Goal: Information Seeking & Learning: Learn about a topic

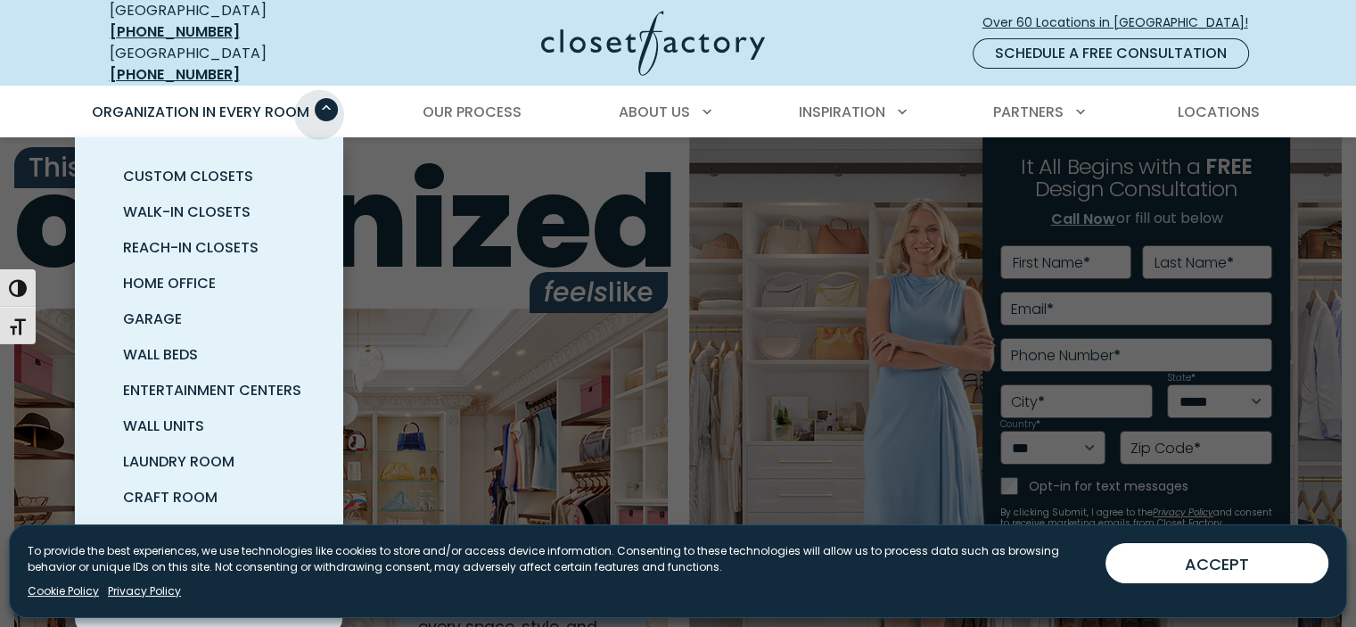
click at [319, 101] on span "Primary Menu" at bounding box center [326, 109] width 23 height 23
click at [172, 273] on span "Home Office" at bounding box center [169, 283] width 93 height 21
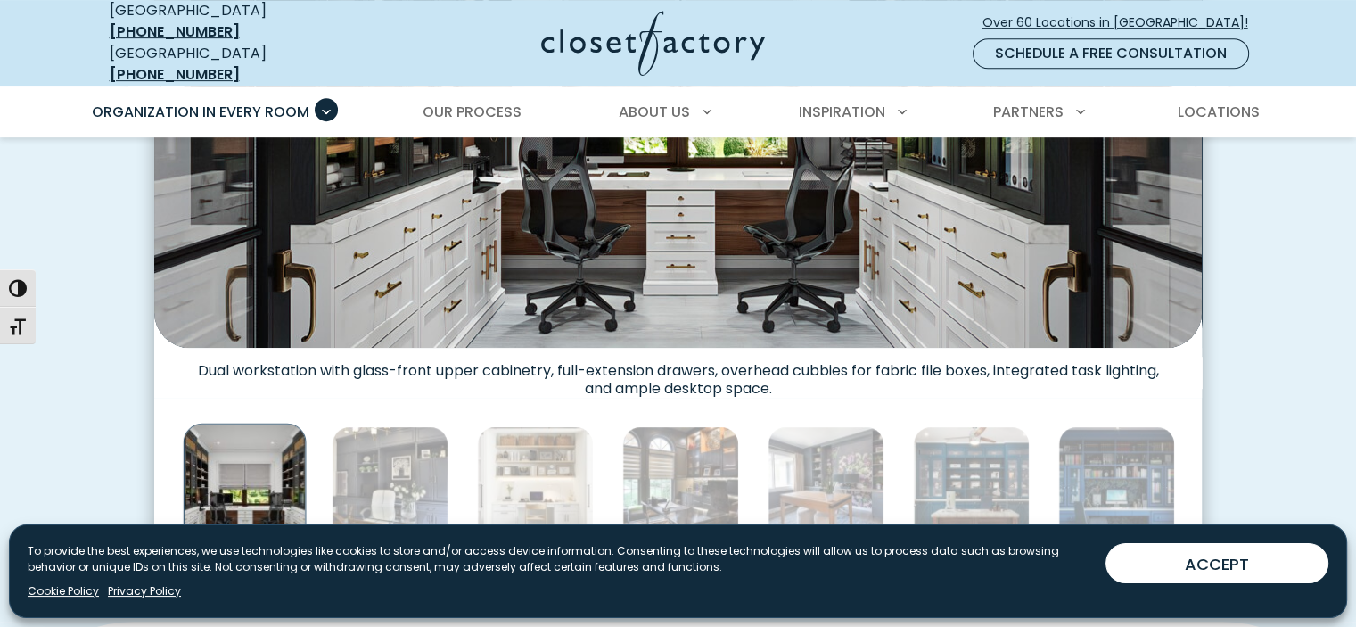
scroll to position [891, 0]
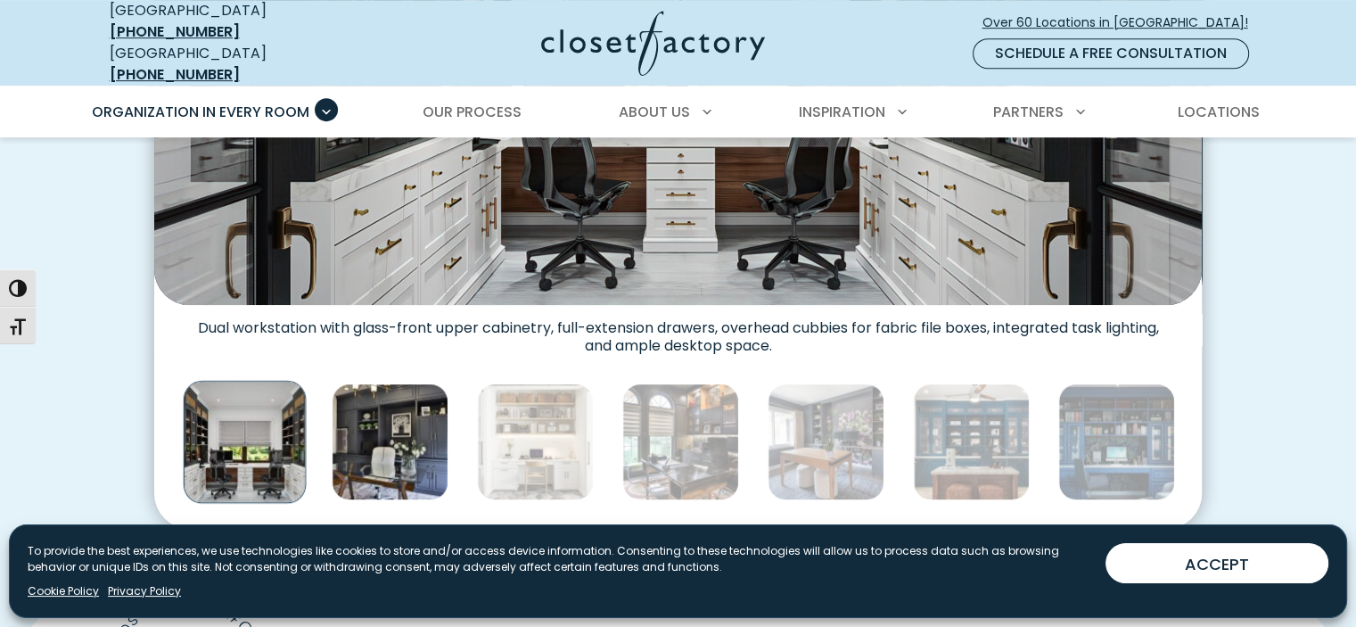
click at [406, 446] on img "Thumbnail Gallery" at bounding box center [390, 441] width 117 height 117
click at [419, 423] on img "Thumbnail Gallery" at bounding box center [390, 441] width 117 height 117
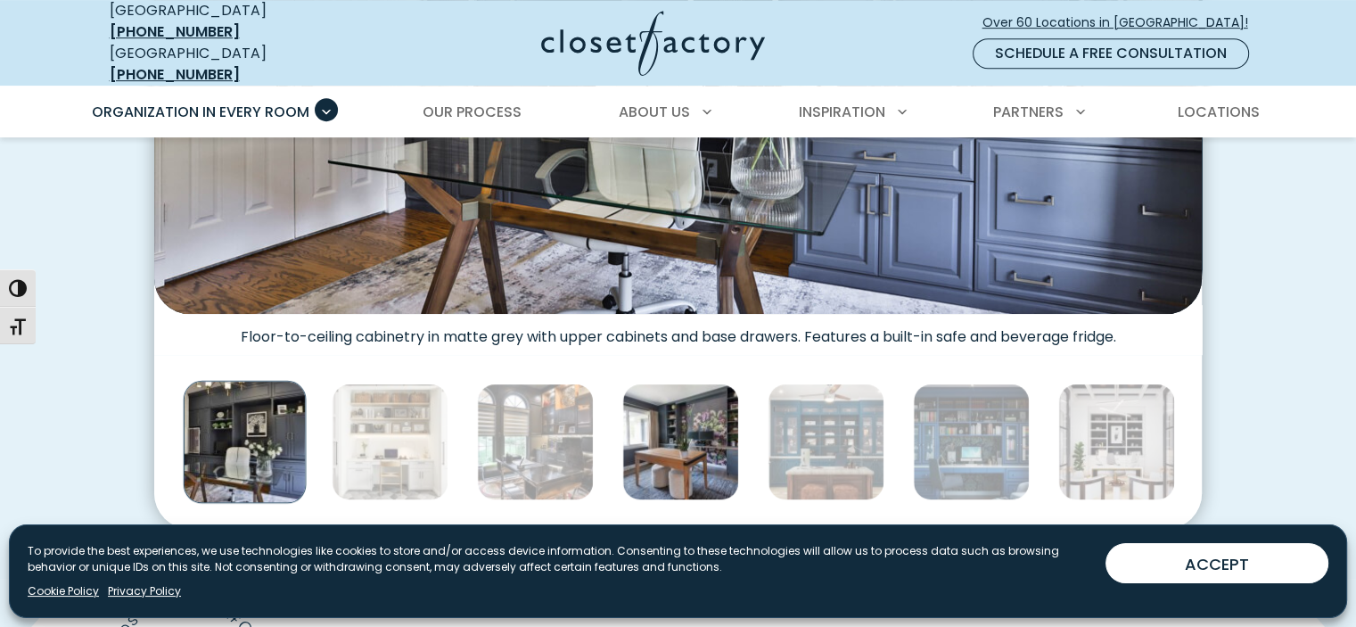
click at [680, 418] on img "Thumbnail Gallery" at bounding box center [680, 441] width 117 height 117
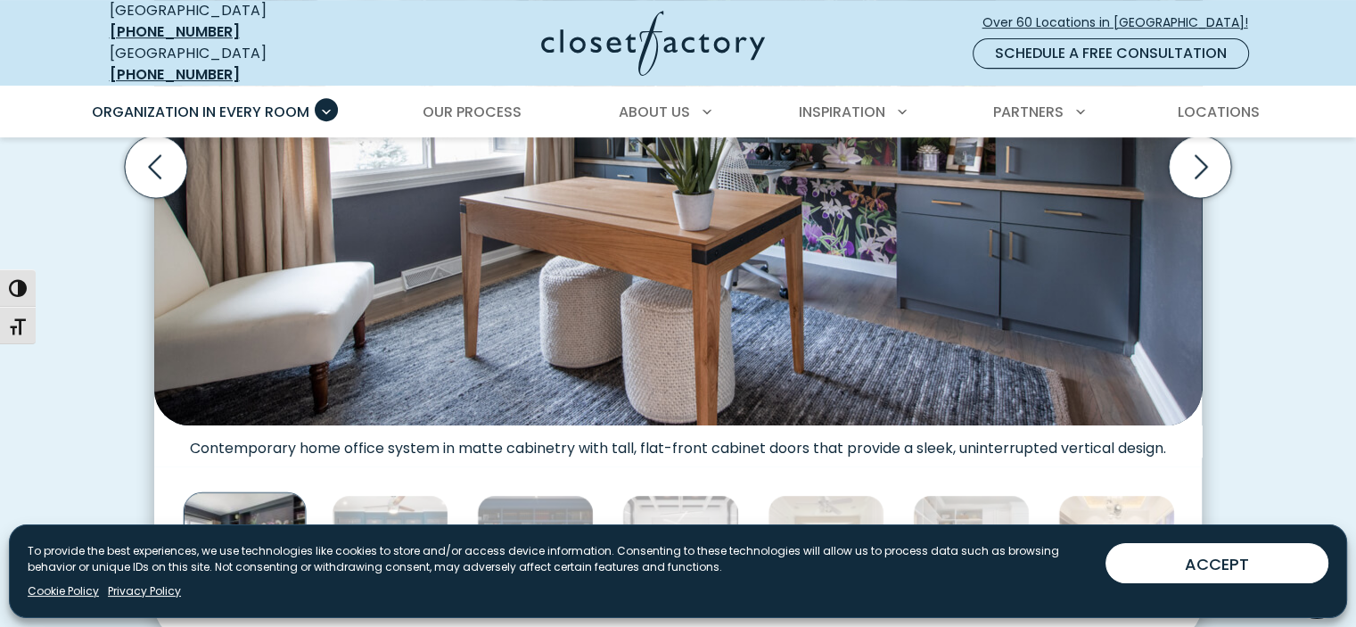
scroll to position [712, 0]
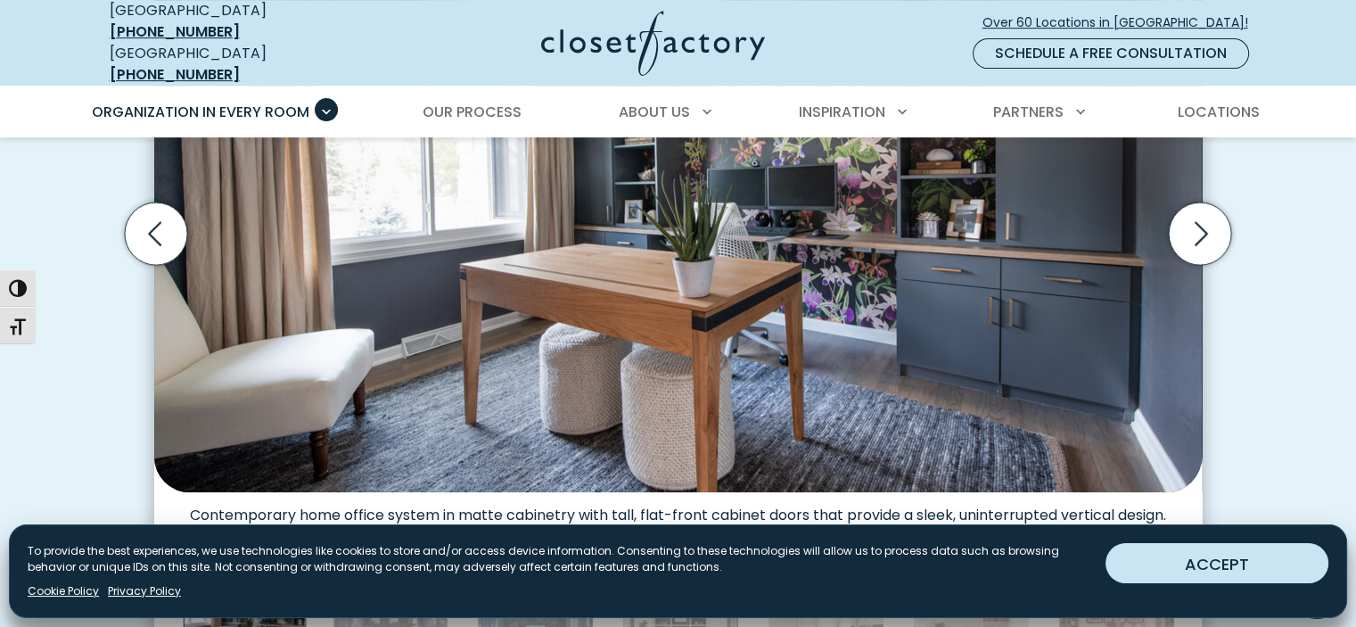
click at [1220, 569] on button "ACCEPT" at bounding box center [1216, 563] width 223 height 40
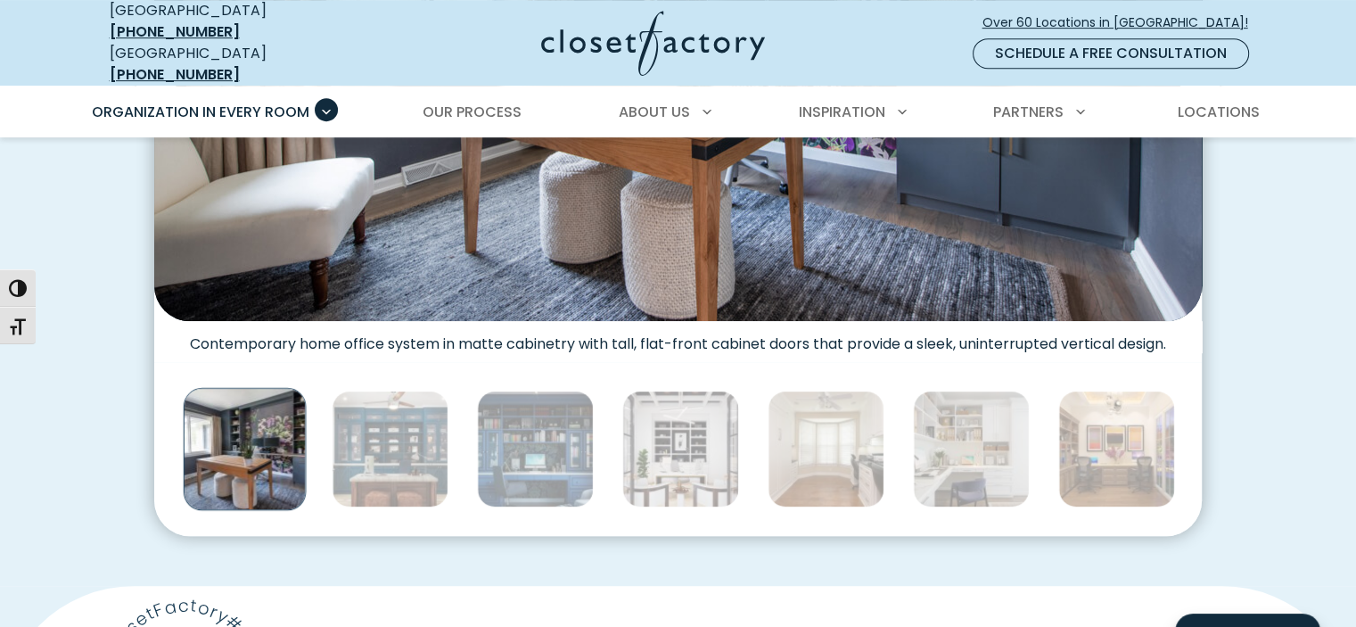
scroll to position [891, 0]
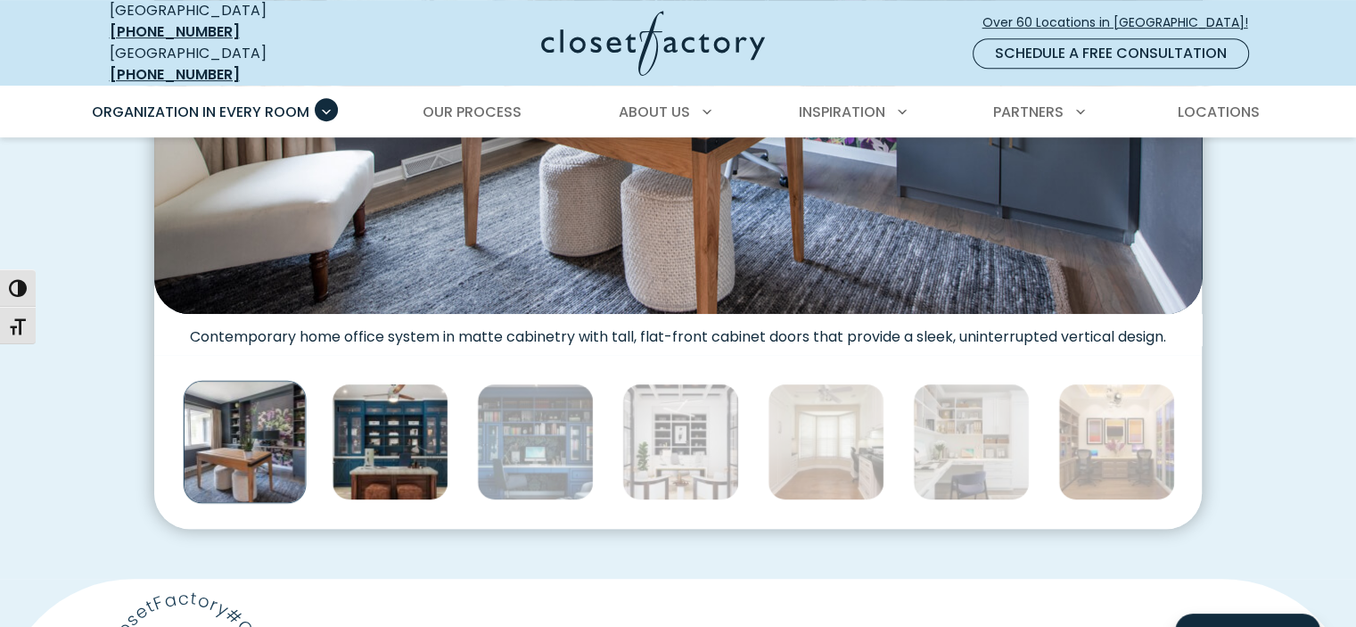
click at [413, 439] on img "Thumbnail Gallery" at bounding box center [390, 441] width 117 height 117
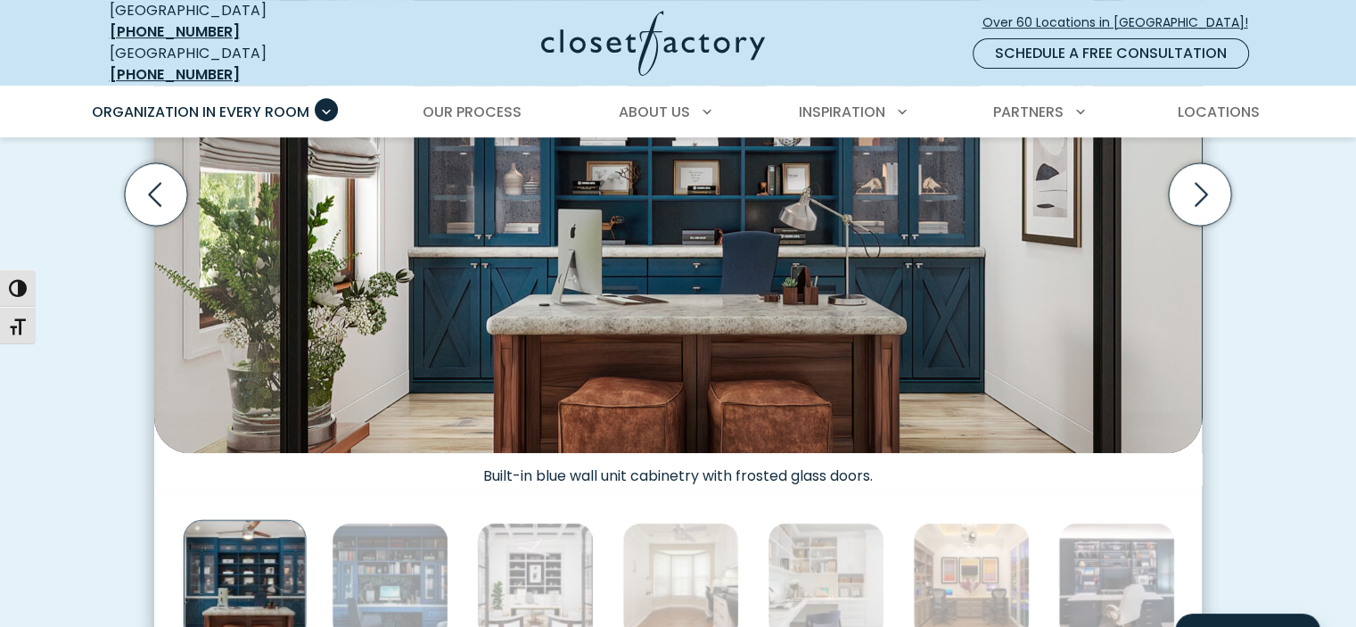
scroll to position [801, 0]
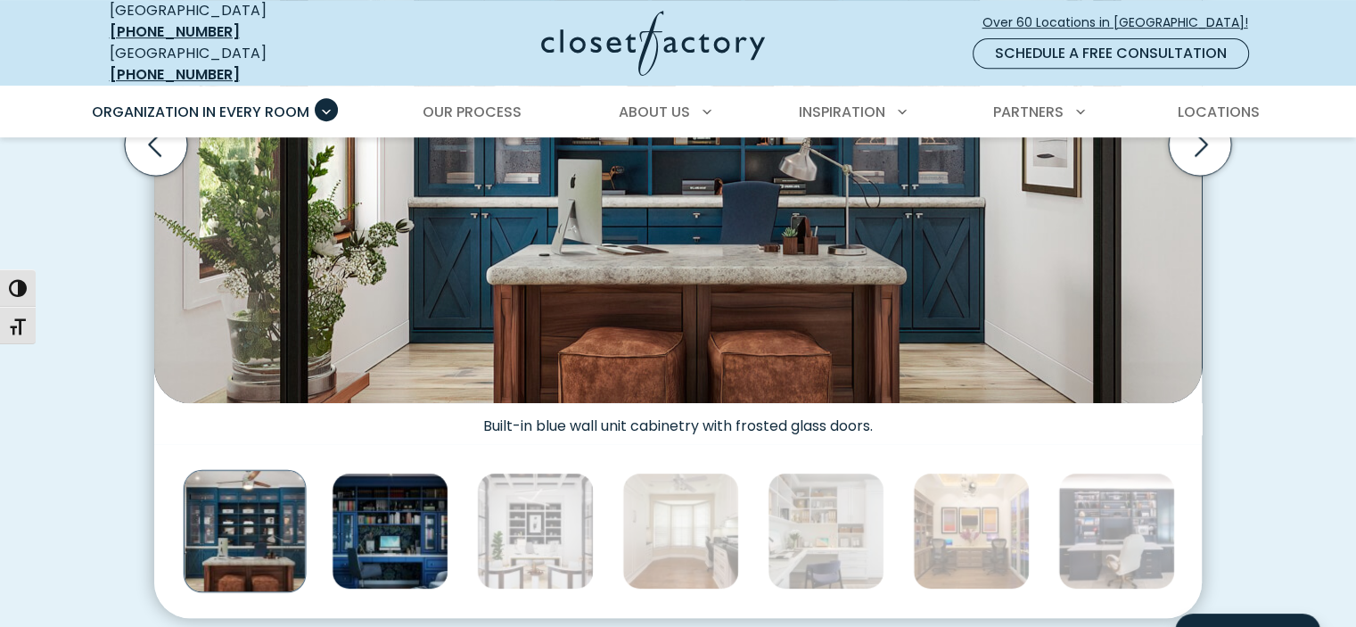
click at [369, 525] on img "Thumbnail Gallery" at bounding box center [390, 530] width 117 height 117
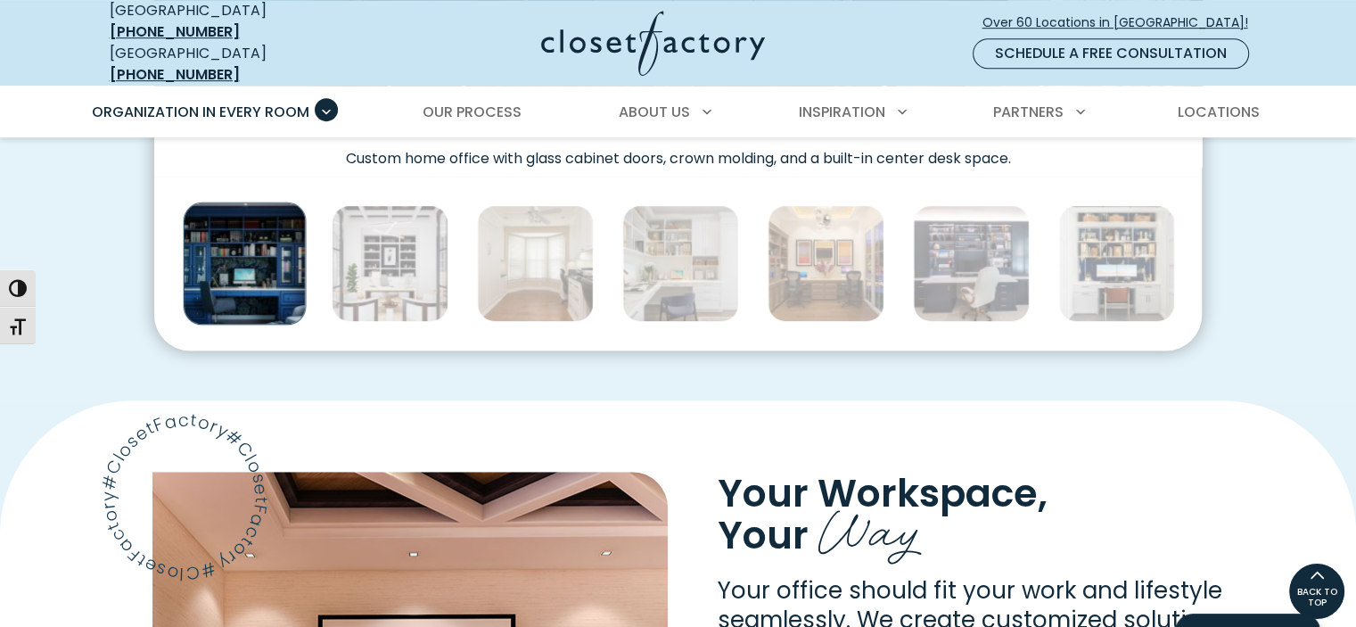
scroll to position [980, 0]
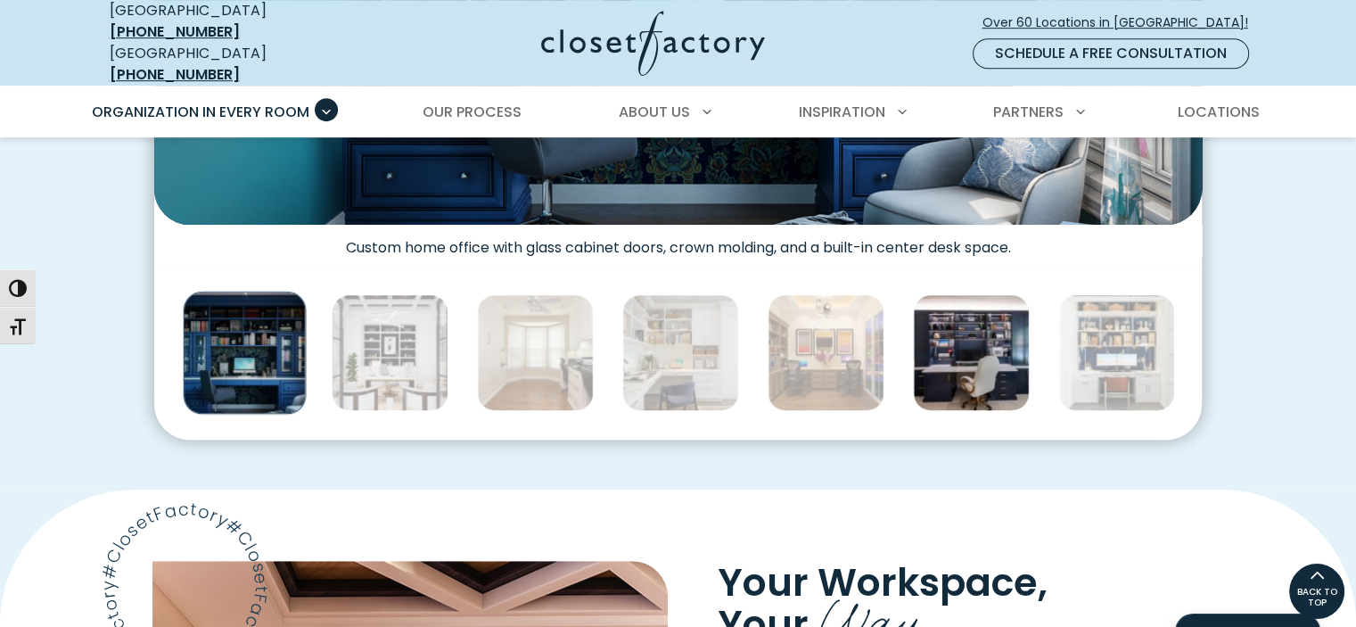
click at [961, 341] on img "Thumbnail Gallery" at bounding box center [971, 352] width 117 height 117
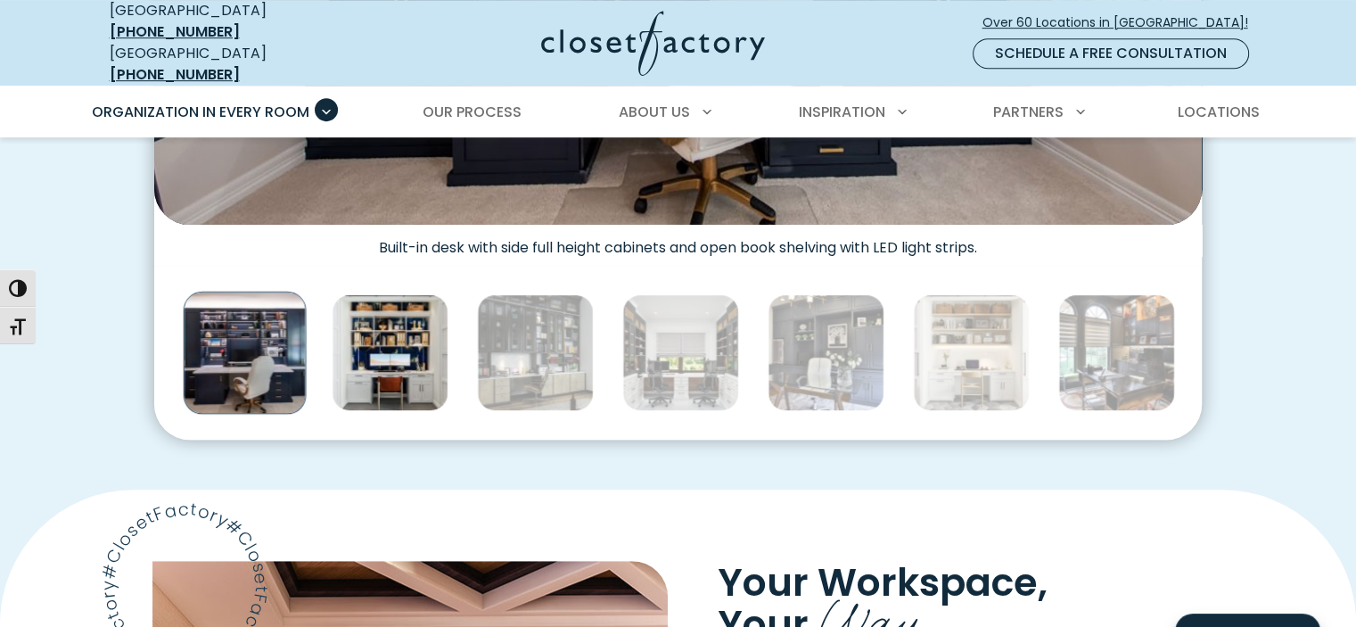
click at [397, 319] on img "Thumbnail Gallery" at bounding box center [390, 352] width 117 height 117
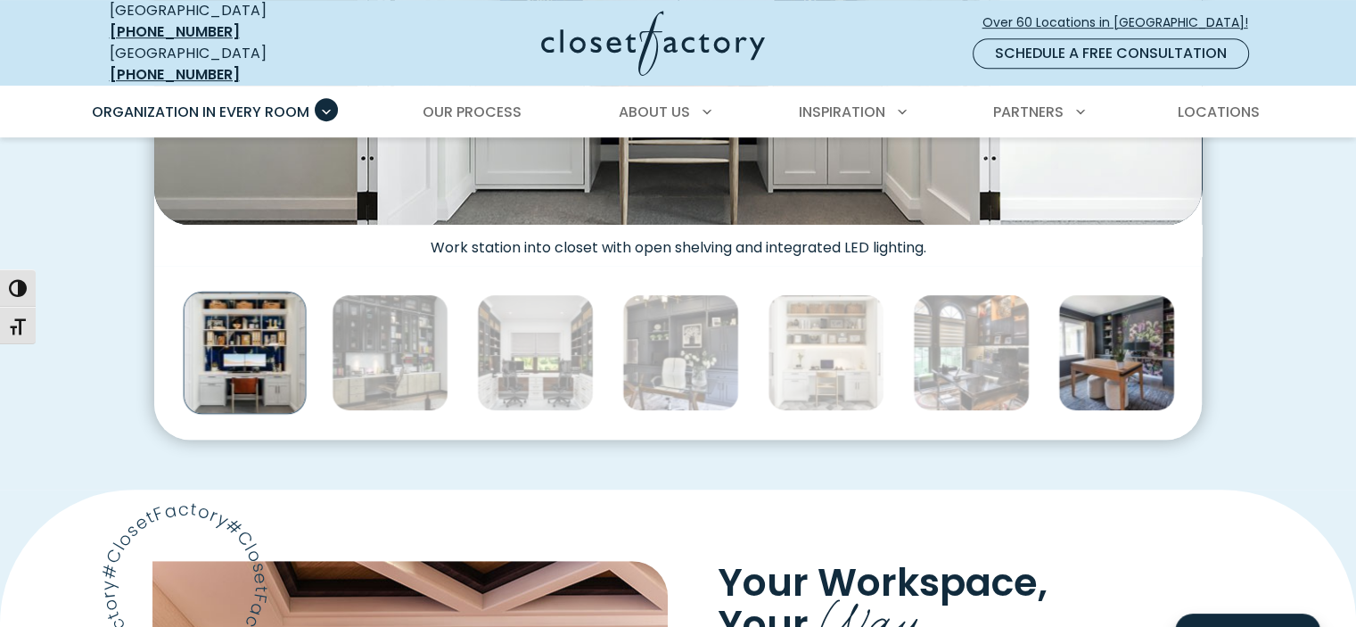
click at [1111, 341] on img "Thumbnail Gallery" at bounding box center [1116, 352] width 117 height 117
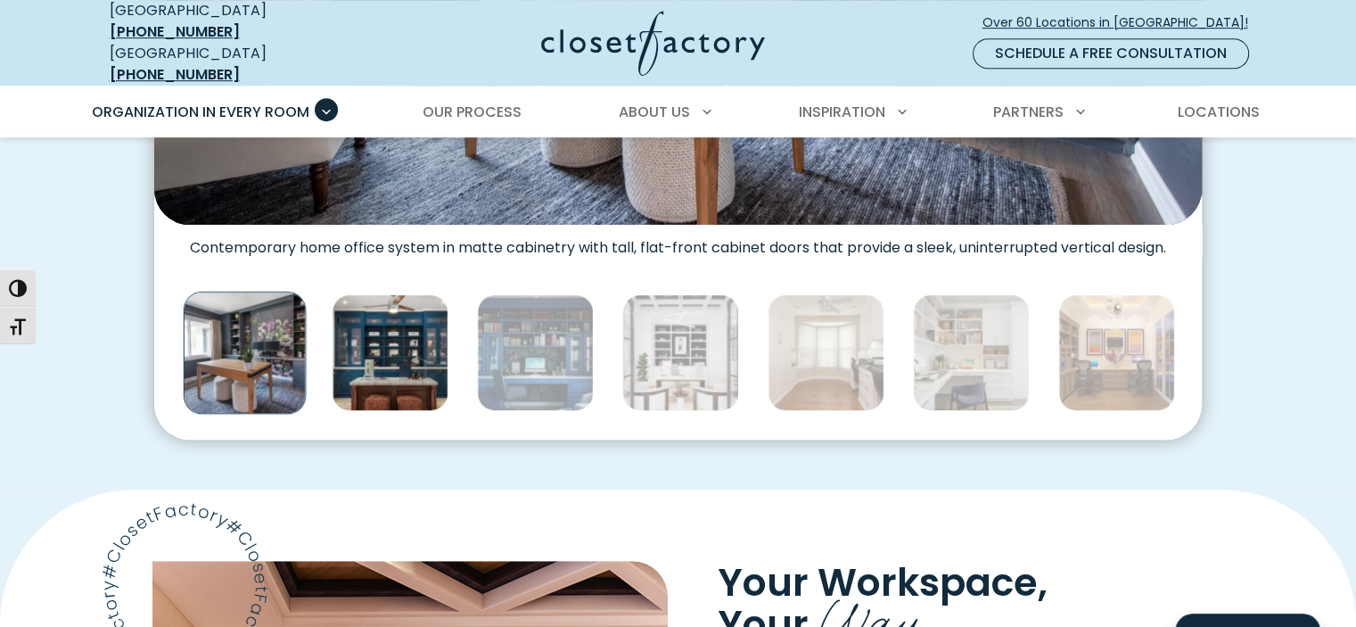
click at [423, 344] on img "Thumbnail Gallery" at bounding box center [390, 352] width 117 height 117
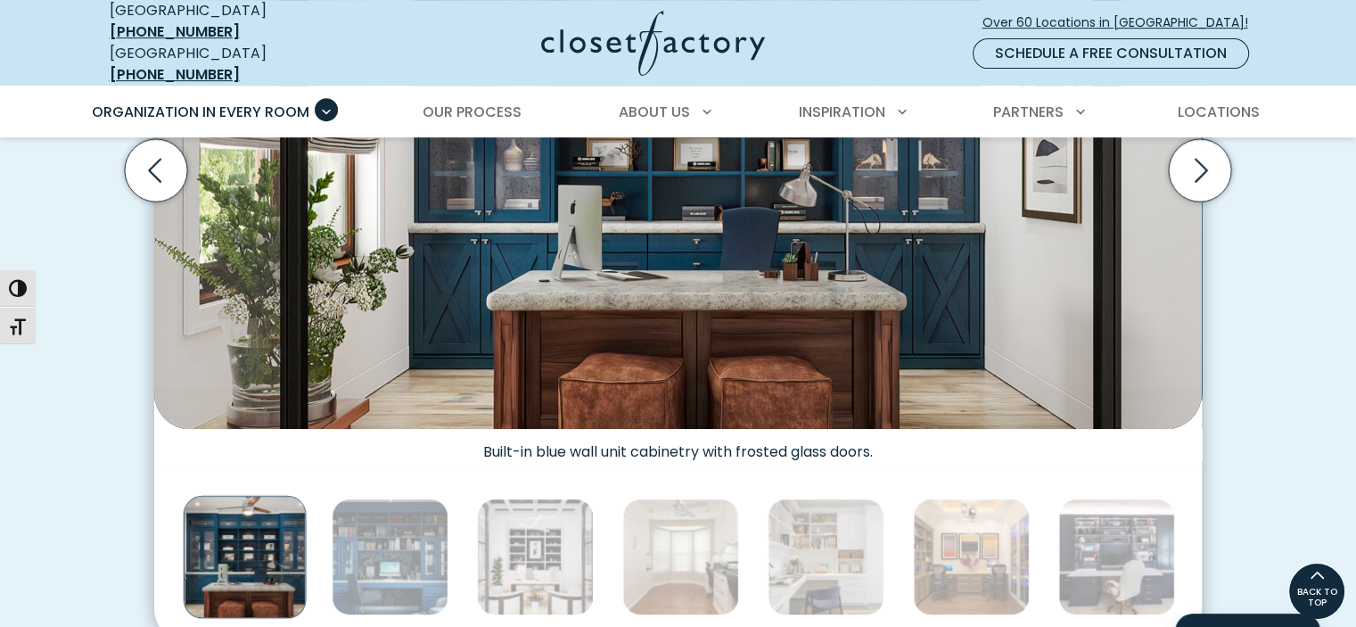
scroll to position [241, 0]
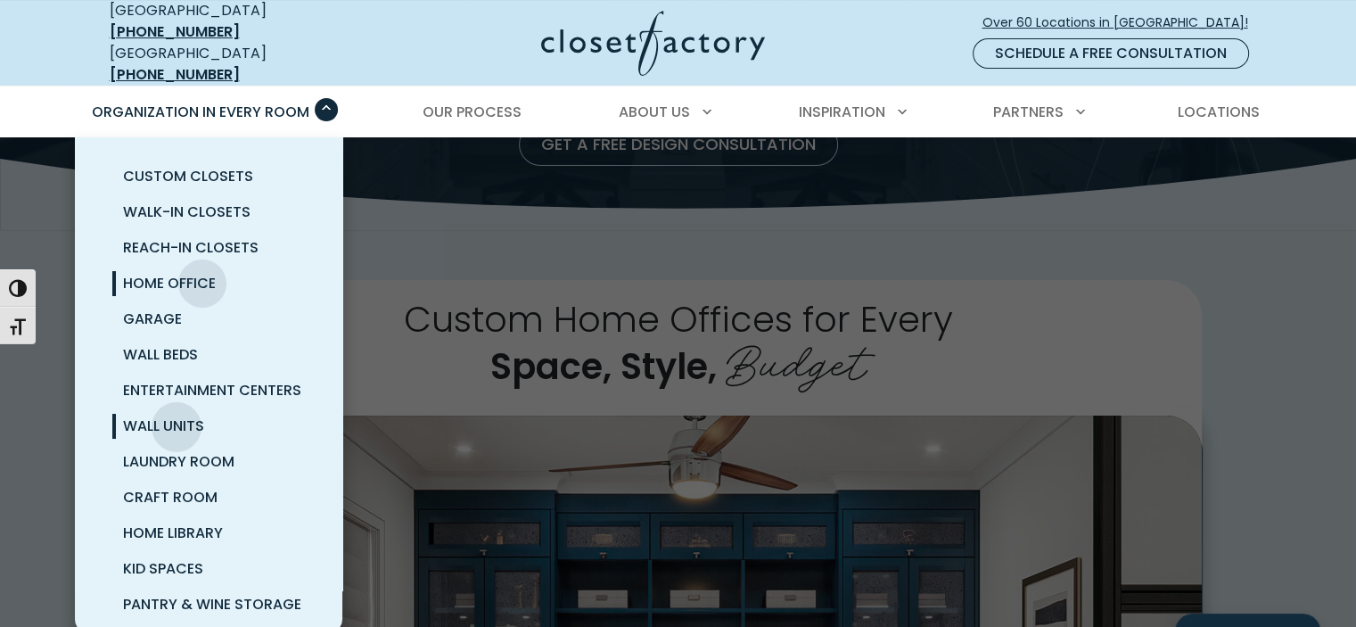
click at [177, 415] on span "Wall Units" at bounding box center [163, 425] width 81 height 21
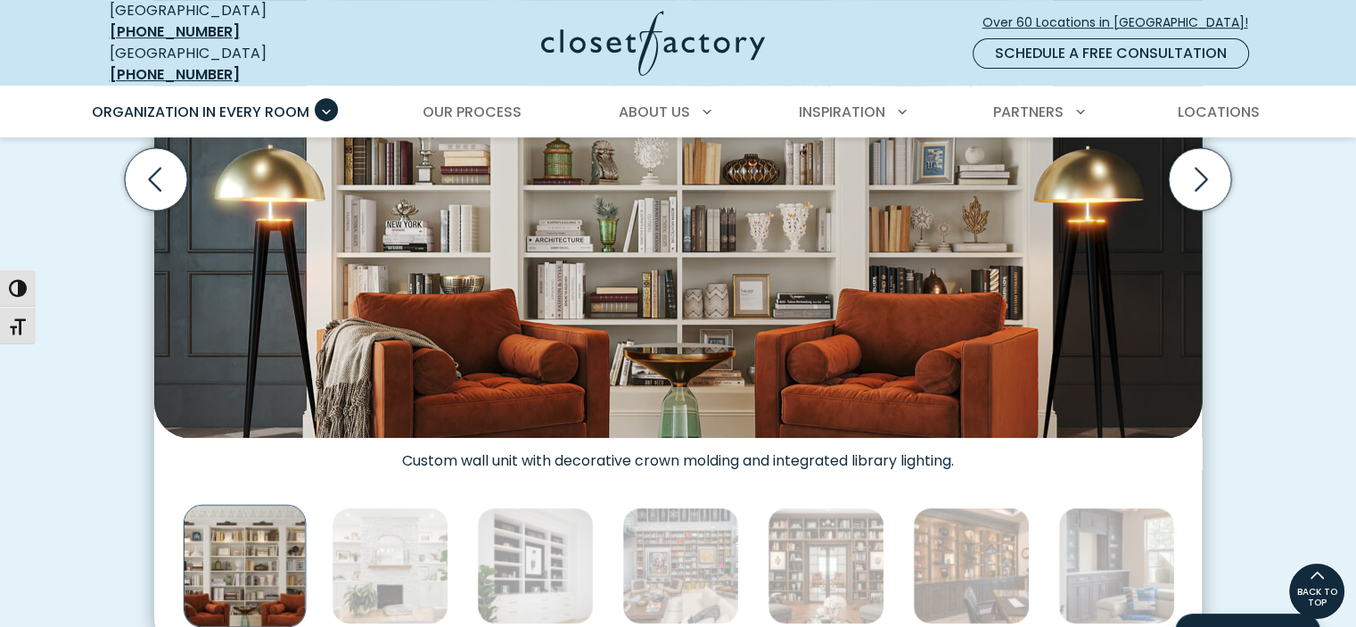
scroll to position [892, 0]
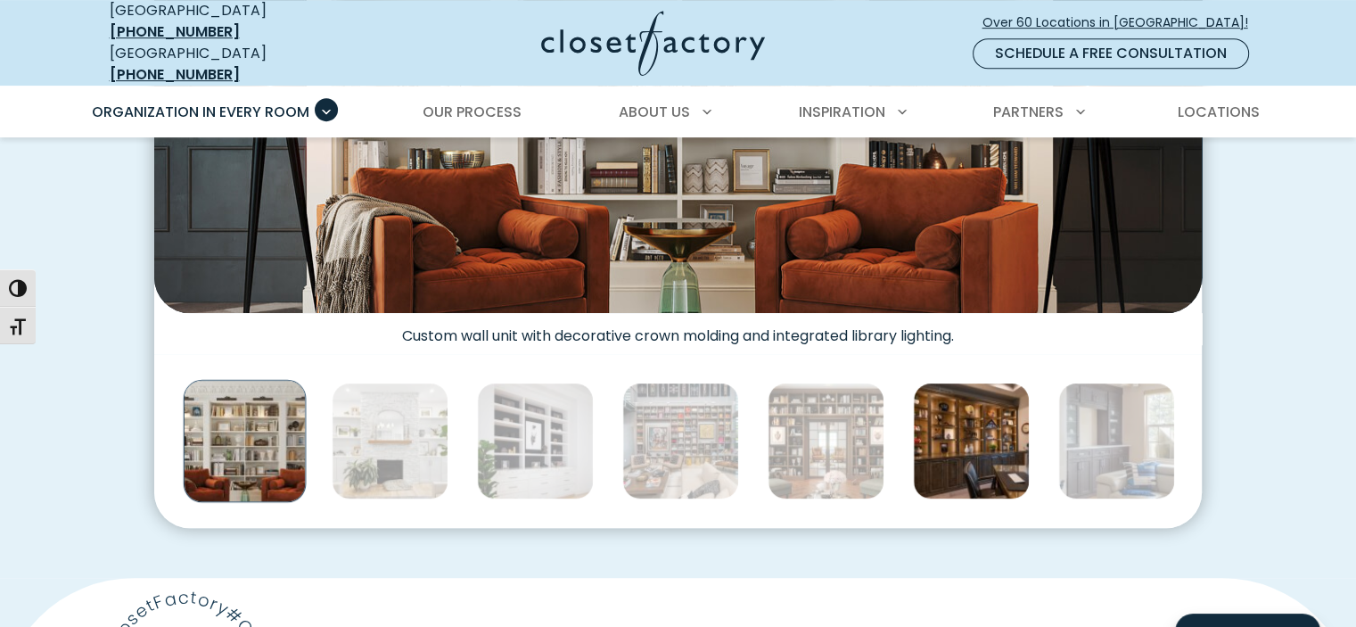
click at [990, 457] on img "Thumbnail Gallery" at bounding box center [971, 440] width 117 height 117
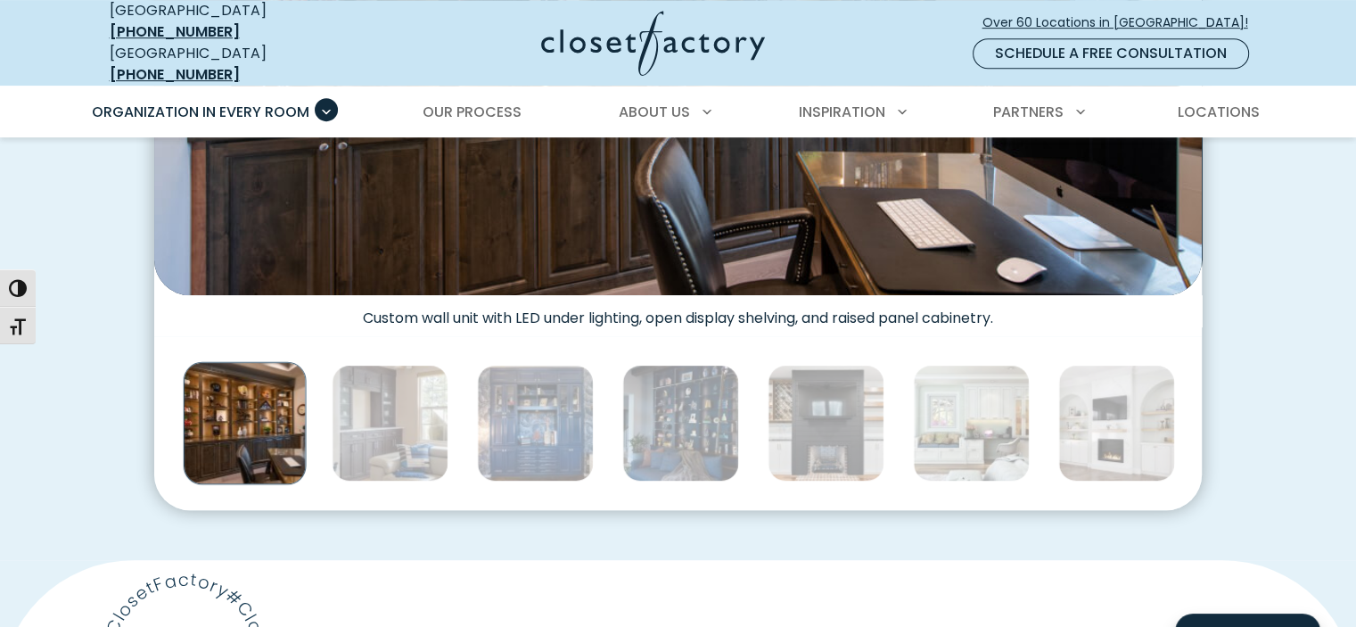
scroll to position [981, 0]
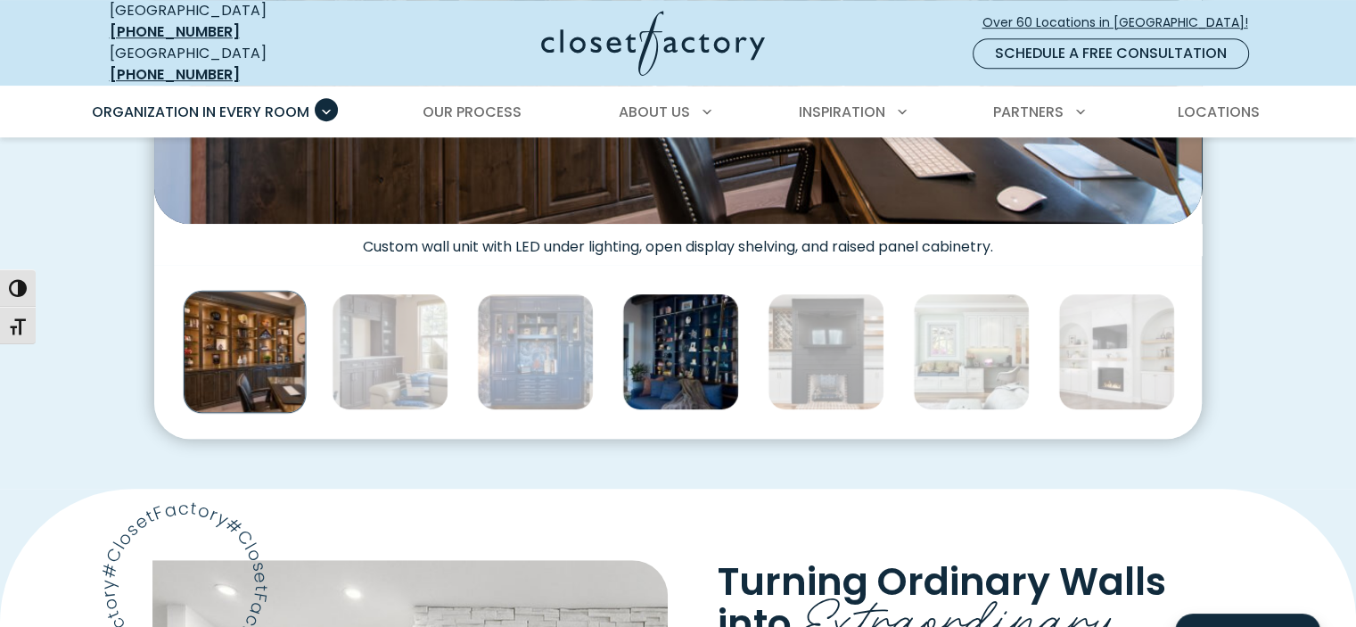
click at [692, 371] on img "Thumbnail Gallery" at bounding box center [680, 351] width 117 height 117
